Goal: Task Accomplishment & Management: Complete application form

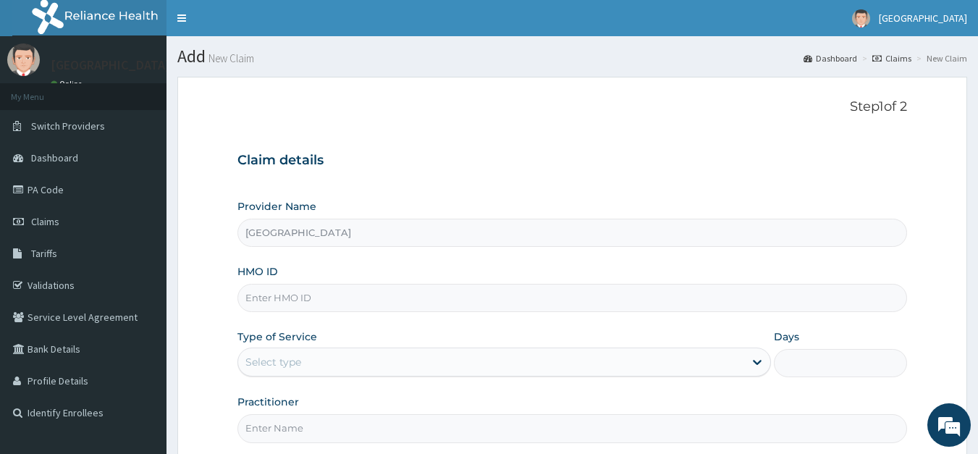
click at [366, 298] on input "HMO ID" at bounding box center [573, 298] width 671 height 28
type input "FIB/10043/C"
click at [279, 363] on div "Select type" at bounding box center [274, 362] width 56 height 14
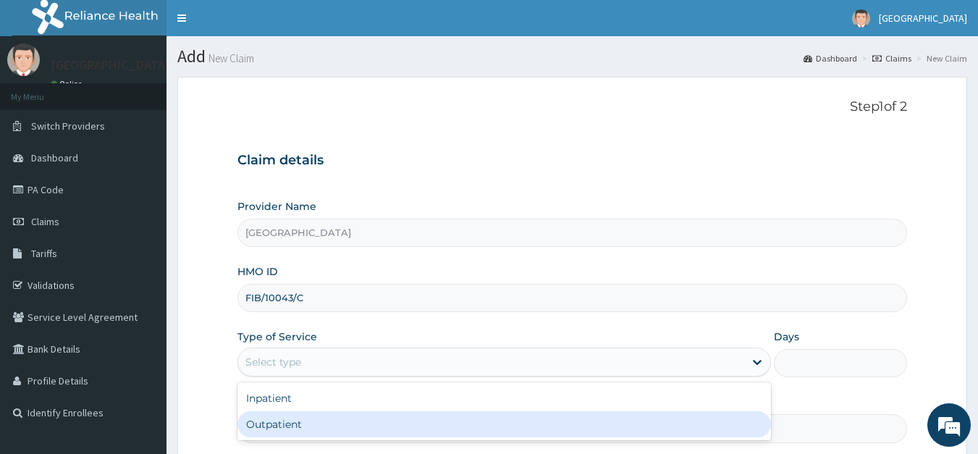
click at [276, 416] on div "Outpatient" at bounding box center [505, 424] width 534 height 26
type input "1"
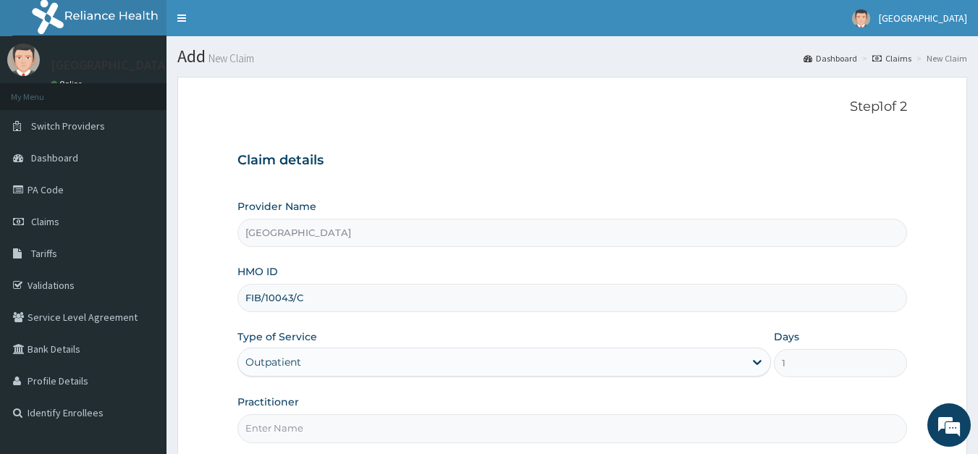
scroll to position [141, 0]
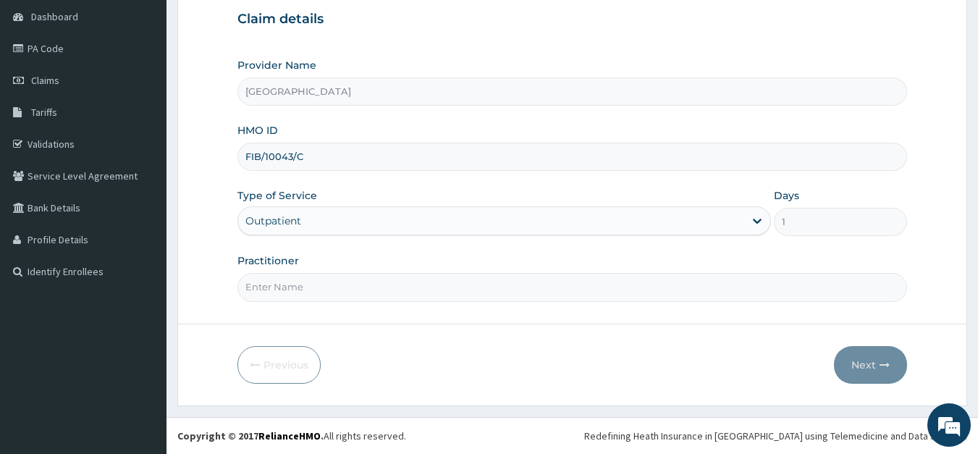
click at [306, 285] on input "Practitioner" at bounding box center [573, 287] width 671 height 28
type input "DR. [GEOGRAPHIC_DATA]"
click at [870, 374] on button "Next" at bounding box center [870, 365] width 73 height 38
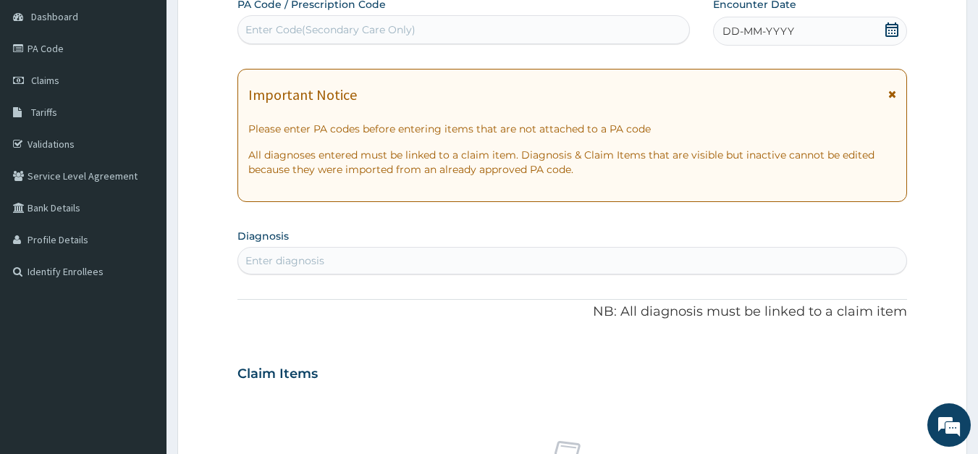
click at [863, 360] on div "Claim Items" at bounding box center [573, 371] width 671 height 38
click at [763, 28] on span "DD-MM-YYYY" at bounding box center [759, 31] width 72 height 14
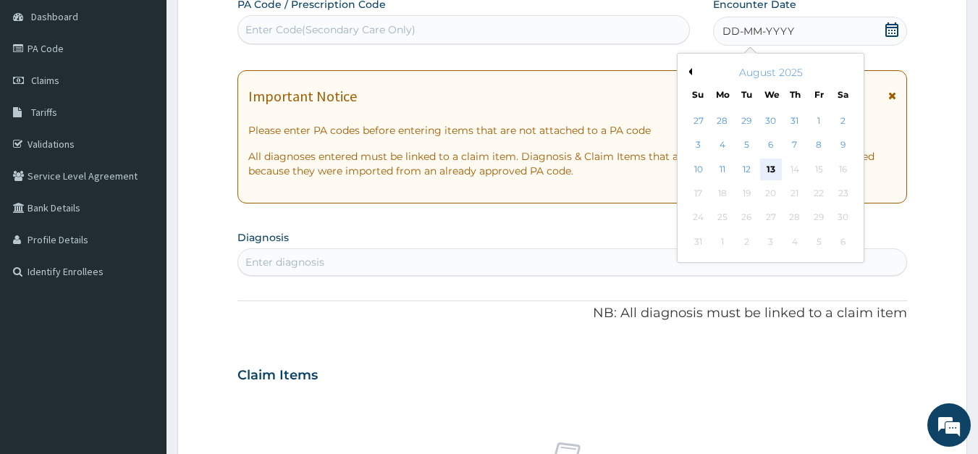
click at [774, 170] on div "13" at bounding box center [771, 170] width 22 height 22
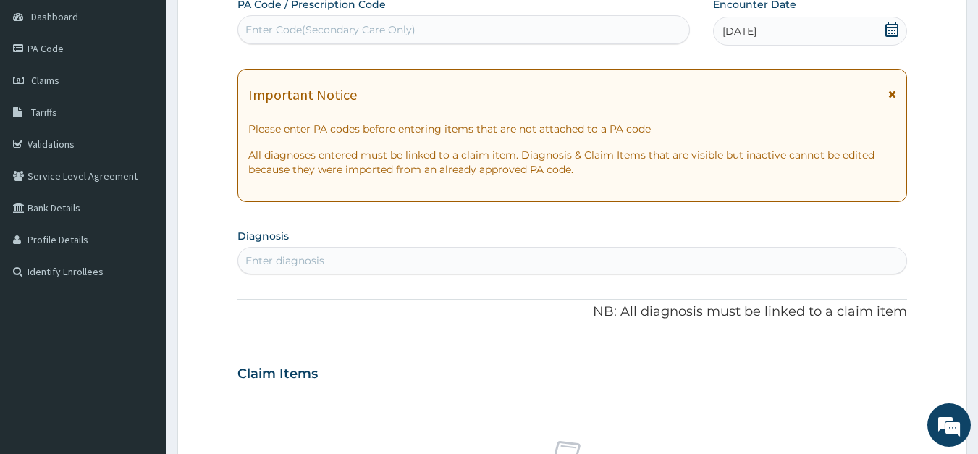
click at [474, 256] on div "Enter diagnosis" at bounding box center [572, 260] width 669 height 23
type input "[MEDICAL_DATA]"
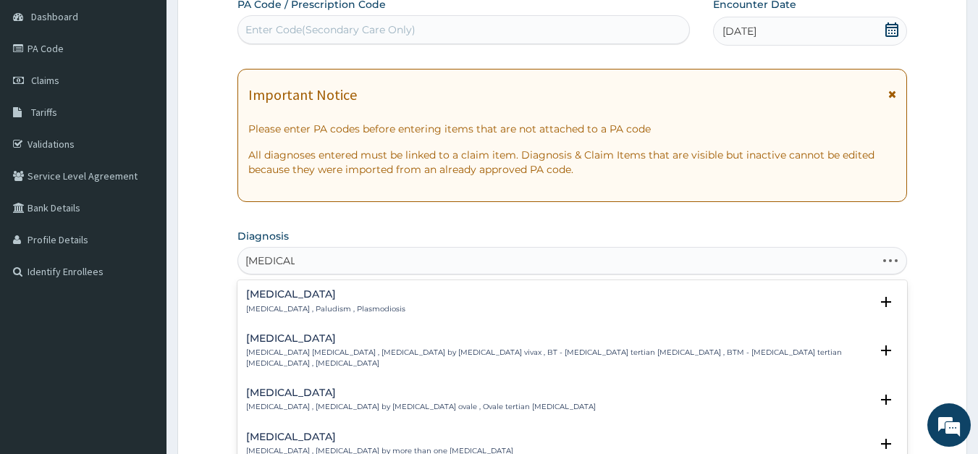
click at [269, 295] on h4 "[MEDICAL_DATA]" at bounding box center [325, 294] width 159 height 11
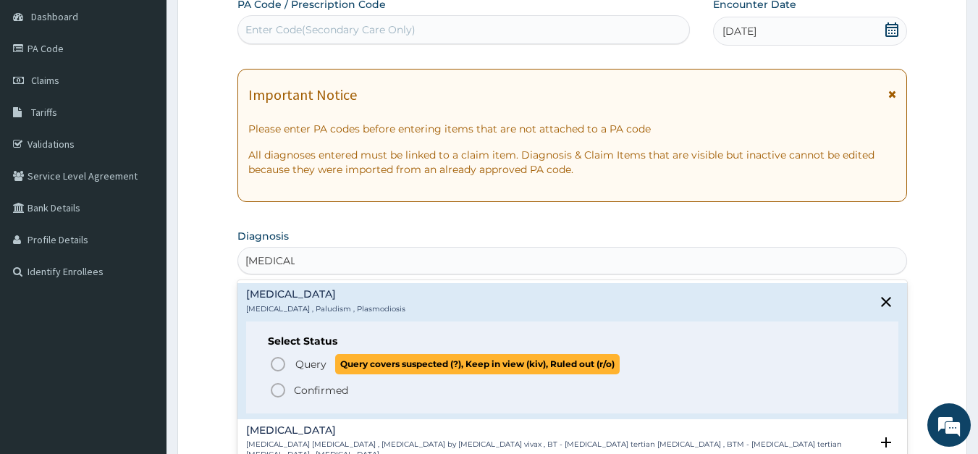
click at [280, 364] on icon "status option query" at bounding box center [277, 364] width 17 height 17
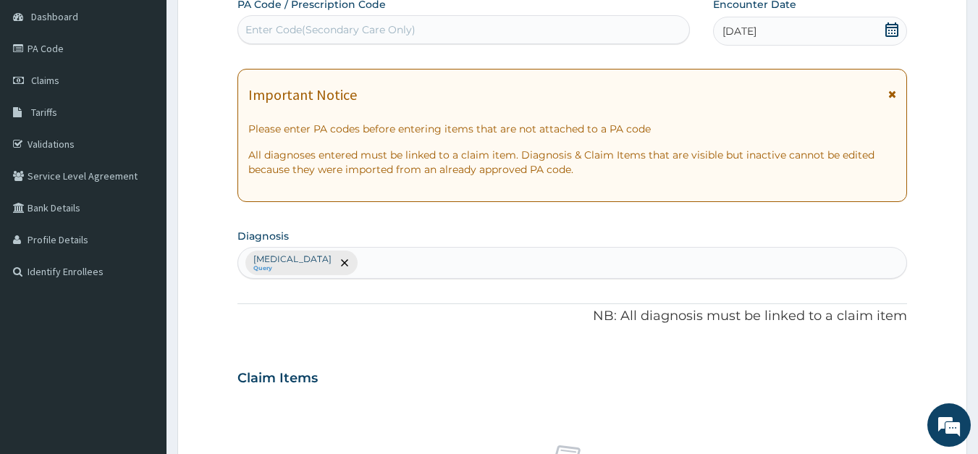
scroll to position [539, 0]
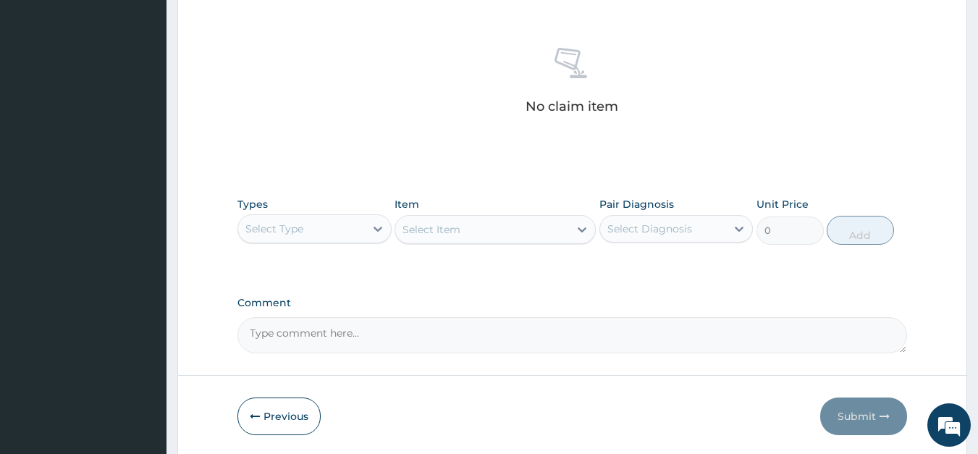
click at [333, 234] on div "Select Type" at bounding box center [301, 228] width 127 height 23
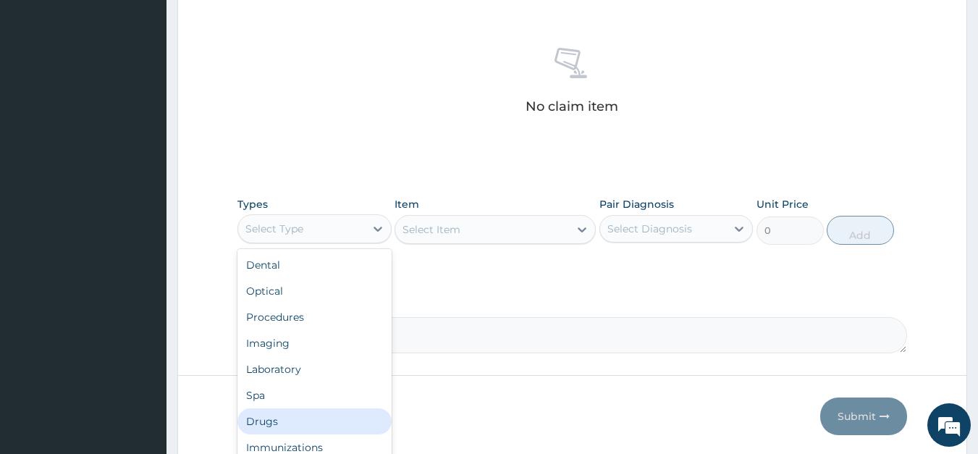
click at [273, 417] on div "Drugs" at bounding box center [315, 421] width 154 height 26
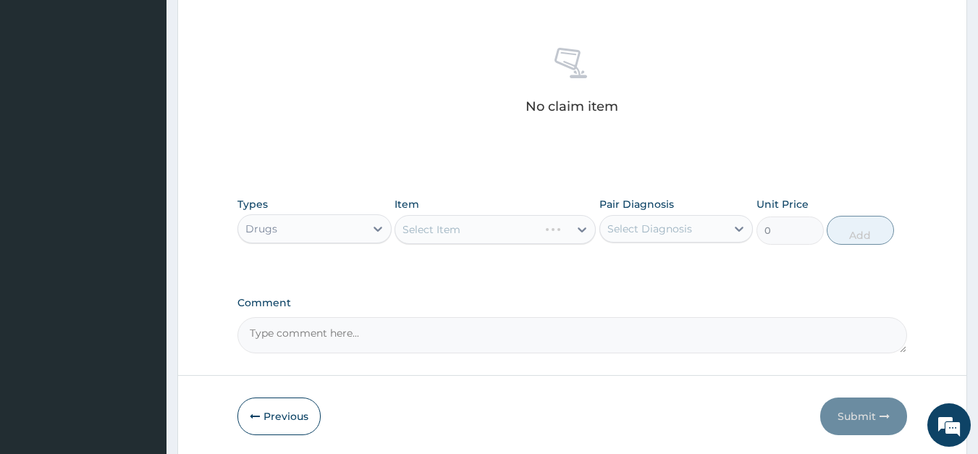
click at [440, 240] on div "Select Item" at bounding box center [495, 229] width 201 height 29
click at [440, 231] on div "Select Item" at bounding box center [495, 229] width 201 height 29
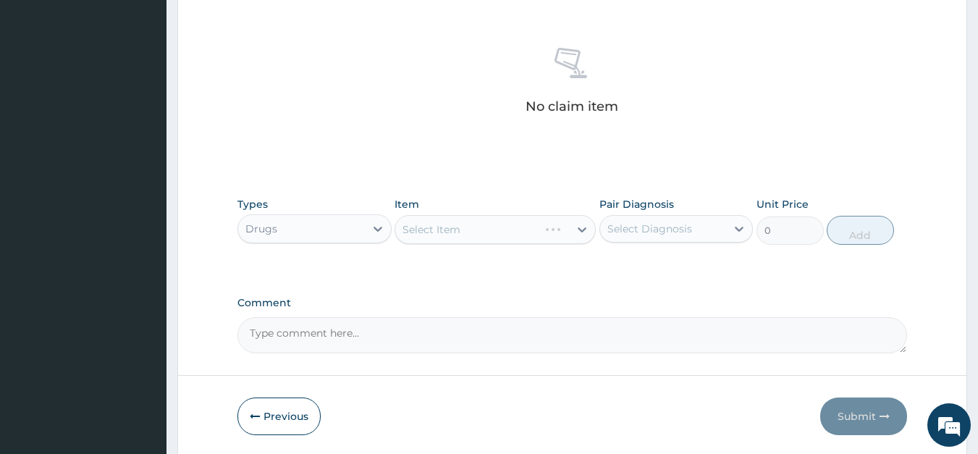
click at [440, 231] on div "Select Item" at bounding box center [495, 229] width 201 height 29
click at [448, 230] on div "Select Item" at bounding box center [495, 229] width 201 height 29
click at [453, 230] on div "Select Item" at bounding box center [432, 229] width 58 height 14
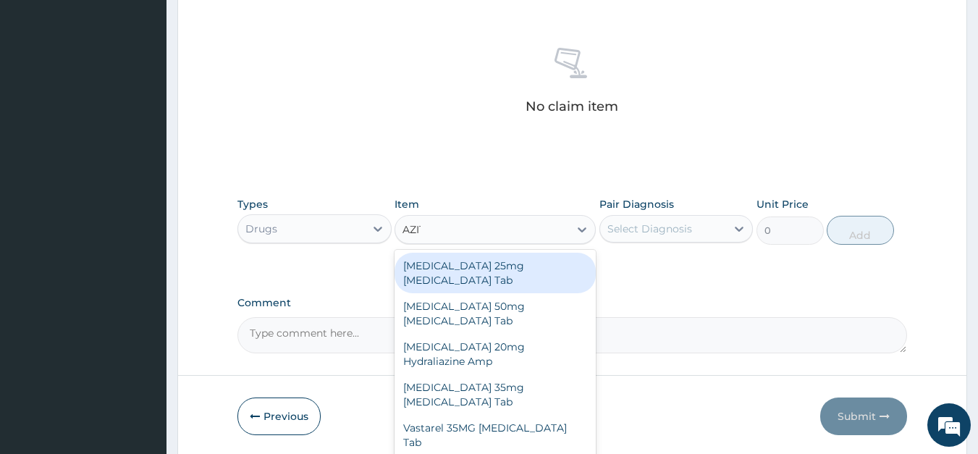
type input "AZITHROMY"
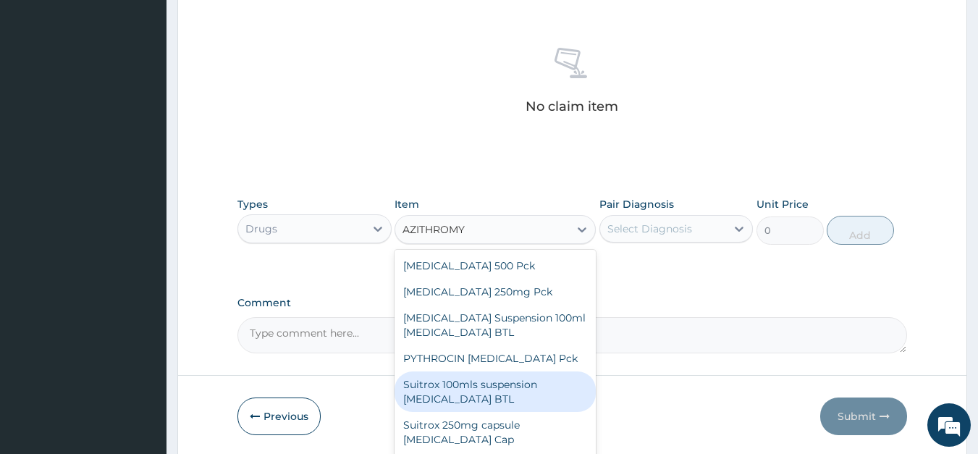
click at [464, 384] on div "Suitrox 100mls suspension [MEDICAL_DATA] BTL" at bounding box center [495, 392] width 201 height 41
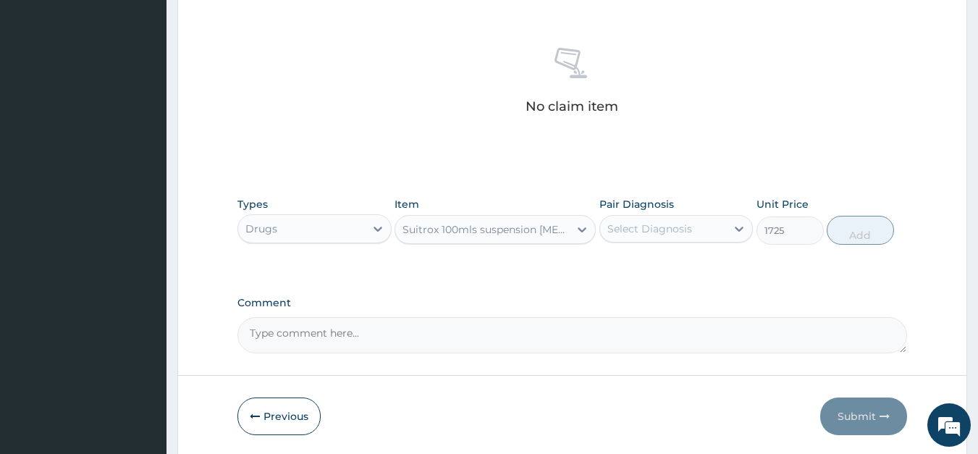
type input "1725"
click at [519, 226] on div "Suitrox 100mls suspension [MEDICAL_DATA] BTL" at bounding box center [487, 229] width 168 height 14
click at [514, 228] on div "Suitrox 100mls suspension [MEDICAL_DATA] BTL" at bounding box center [487, 229] width 168 height 14
click at [514, 229] on div "Suitrox 100mls suspension [MEDICAL_DATA] BTL" at bounding box center [487, 229] width 168 height 14
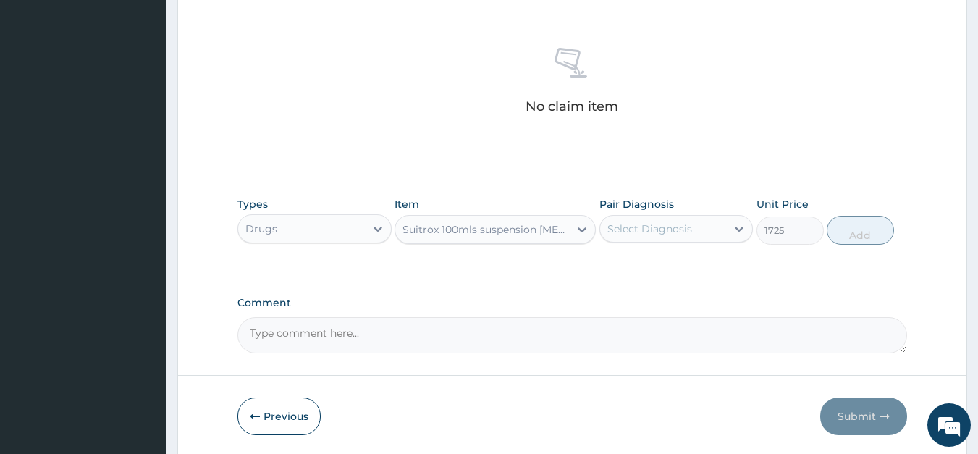
click at [520, 231] on div "Suitrox 100mls suspension [MEDICAL_DATA] BTL" at bounding box center [487, 229] width 168 height 14
click at [477, 227] on div "Suitrox 100mls suspension [MEDICAL_DATA] BTL" at bounding box center [487, 229] width 168 height 14
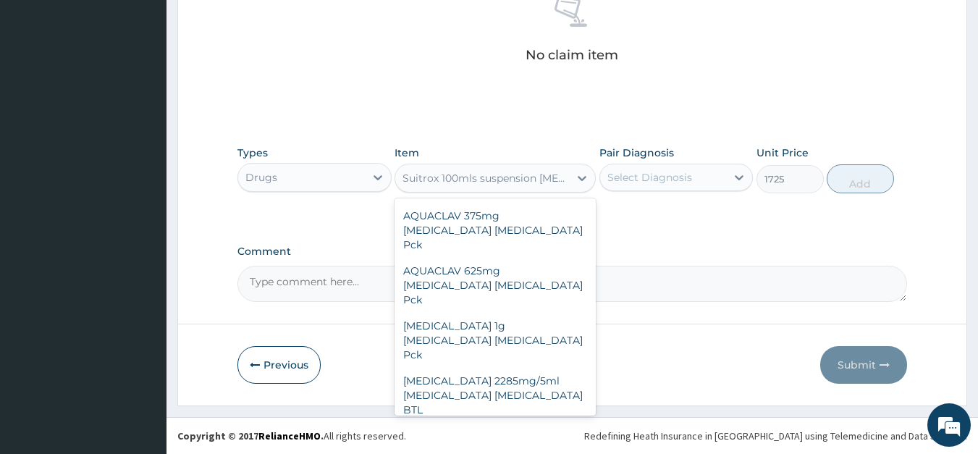
scroll to position [44443, 0]
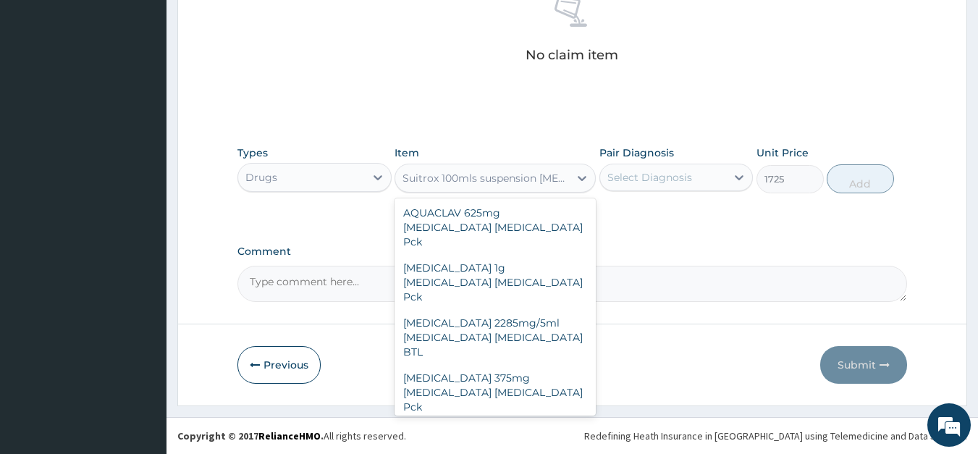
click at [465, 182] on div "Suitrox 100mls suspension [MEDICAL_DATA] BTL" at bounding box center [487, 178] width 168 height 14
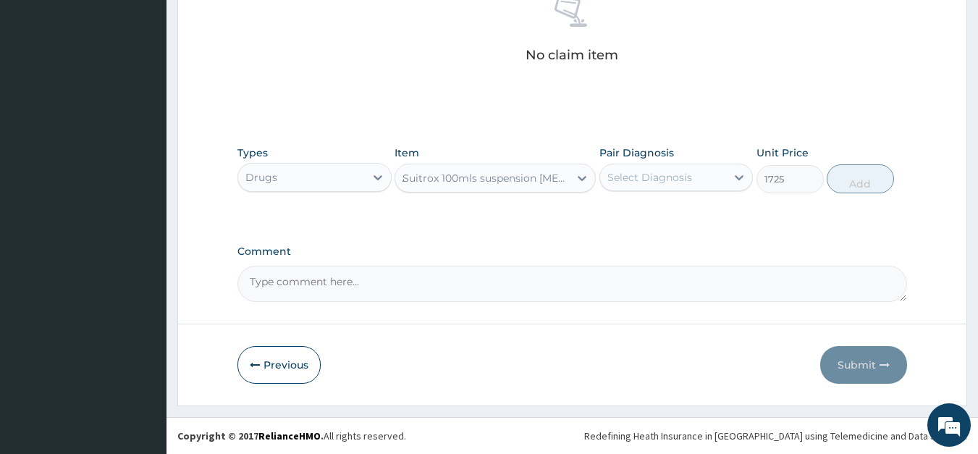
type input "[MEDICAL_DATA]"
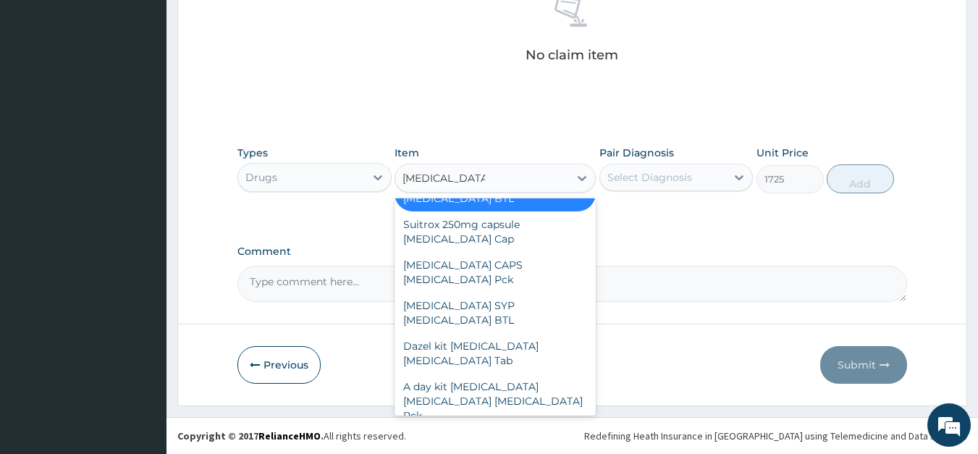
scroll to position [151, 0]
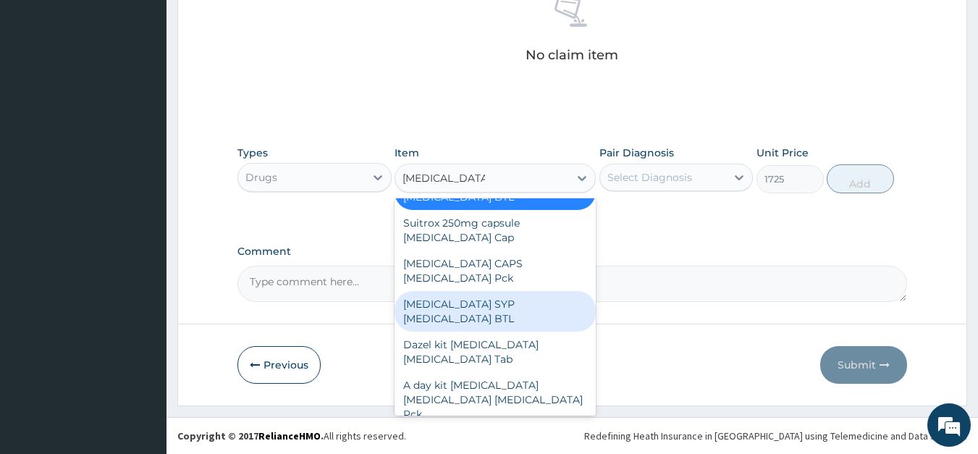
click at [513, 298] on div "[MEDICAL_DATA] SYP [MEDICAL_DATA] BTL" at bounding box center [495, 311] width 201 height 41
type input "3335"
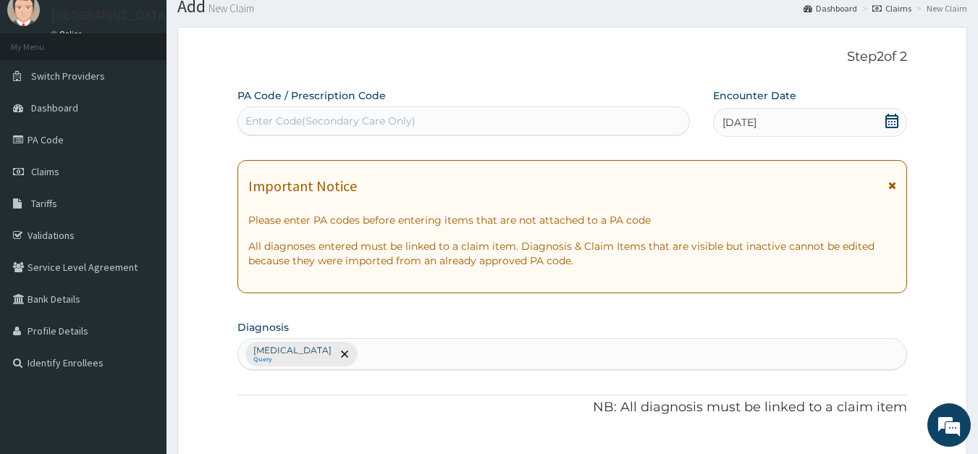
scroll to position [30, 0]
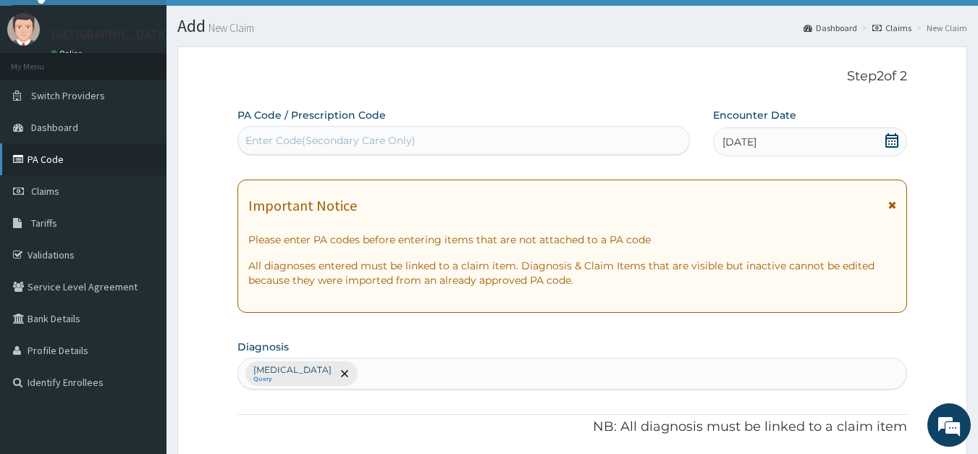
click at [54, 162] on link "PA Code" at bounding box center [83, 159] width 167 height 32
